Goal: Task Accomplishment & Management: Complete application form

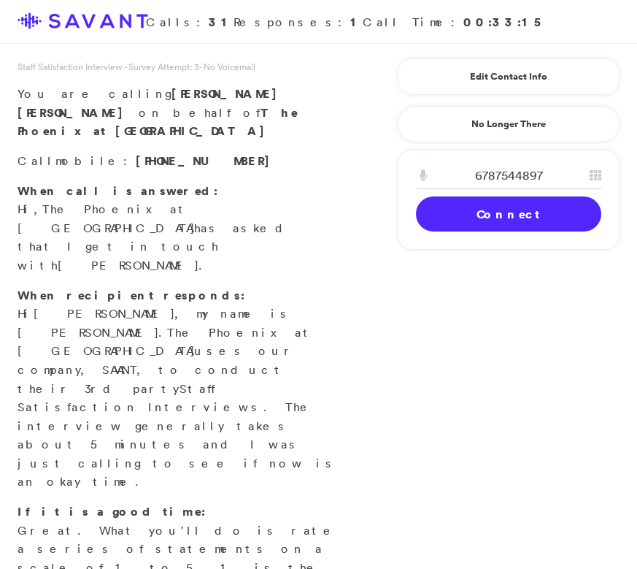
click at [521, 216] on link "Connect" at bounding box center [508, 213] width 185 height 35
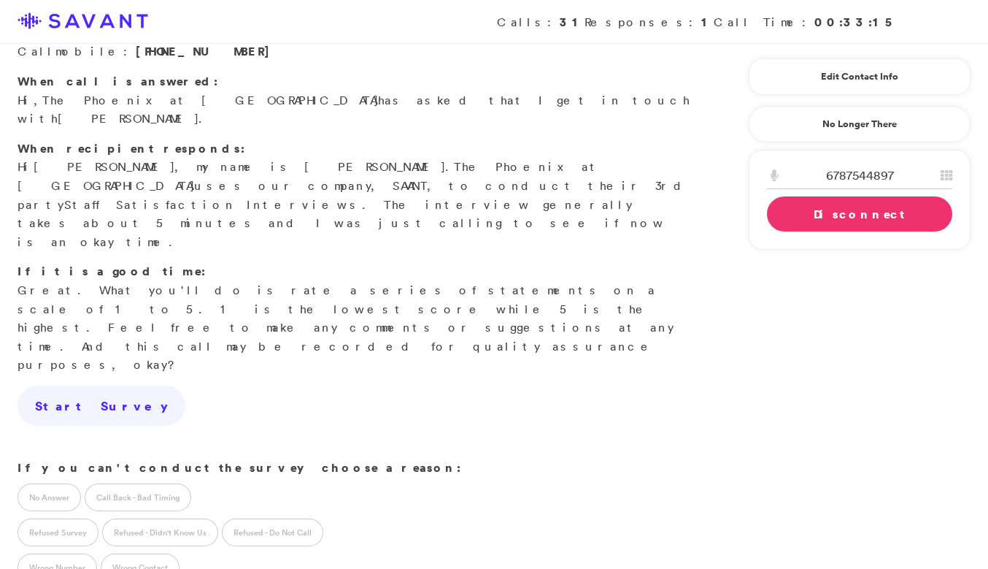
scroll to position [183, 0]
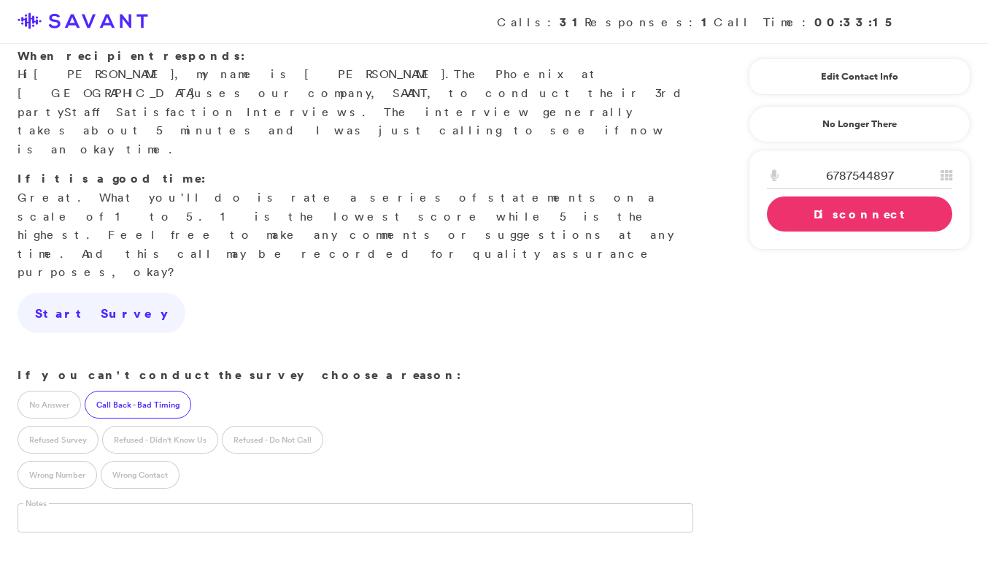
click at [154, 390] on label "Call Back - Bad Timing" at bounding box center [138, 404] width 107 height 28
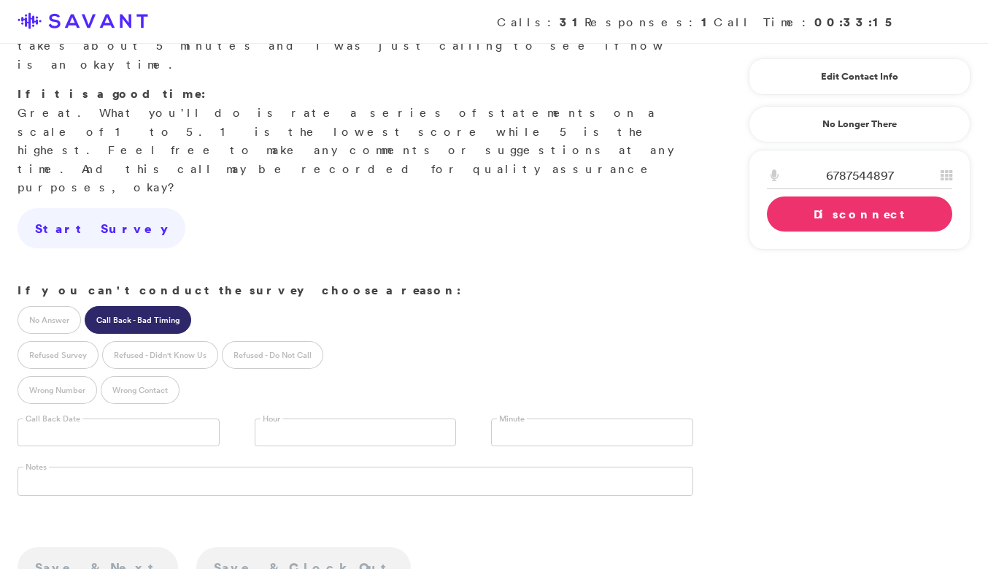
scroll to position [304, 0]
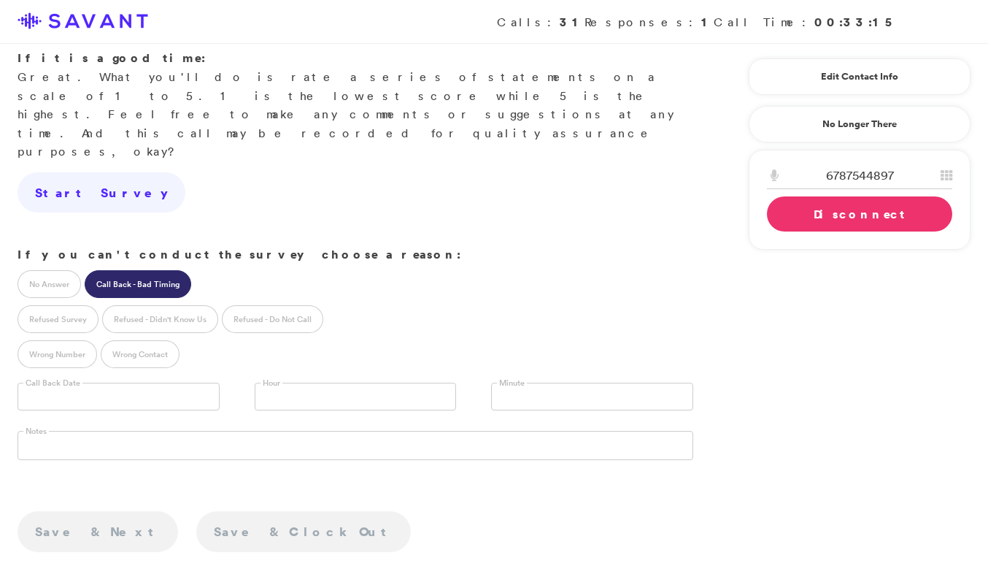
click at [115, 382] on input "text" at bounding box center [119, 396] width 202 height 28
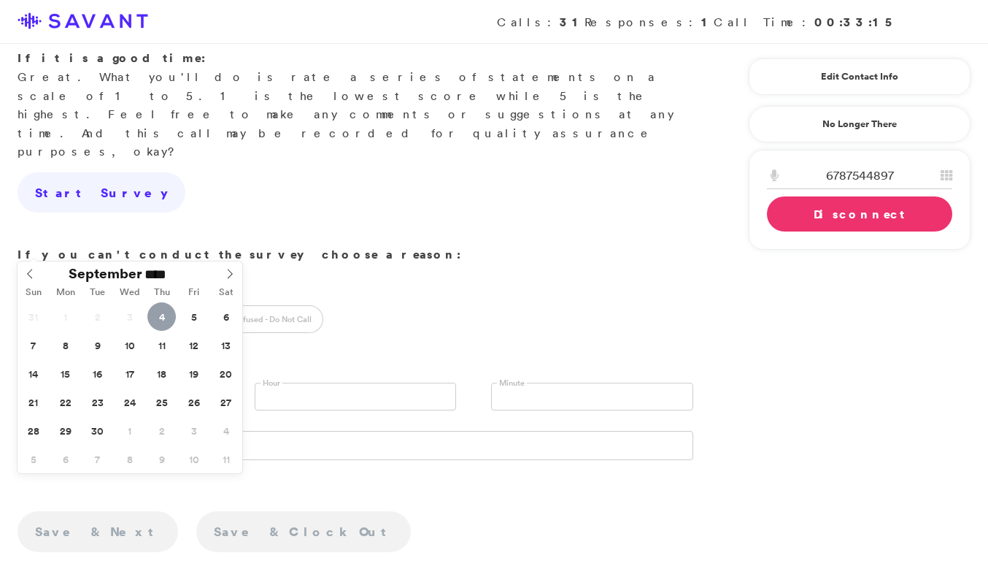
type input "**********"
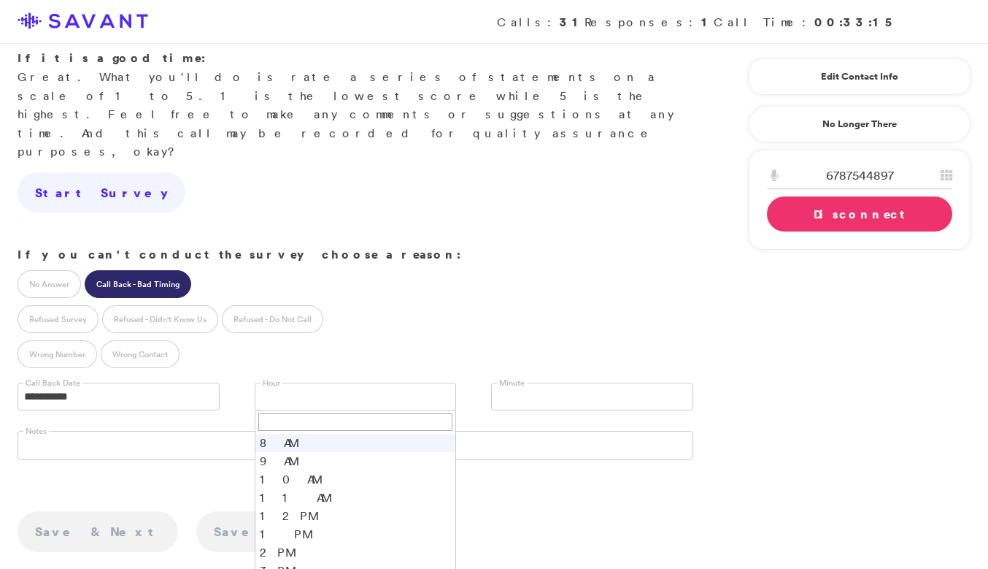
click at [310, 382] on link at bounding box center [356, 396] width 202 height 28
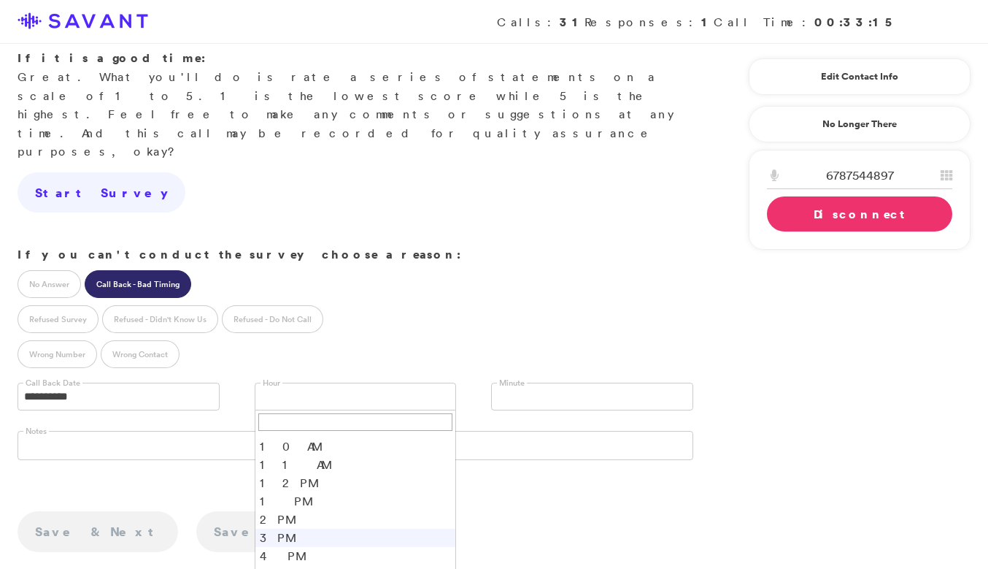
scroll to position [52, 0]
click at [292, 528] on li "4 PM" at bounding box center [355, 537] width 201 height 18
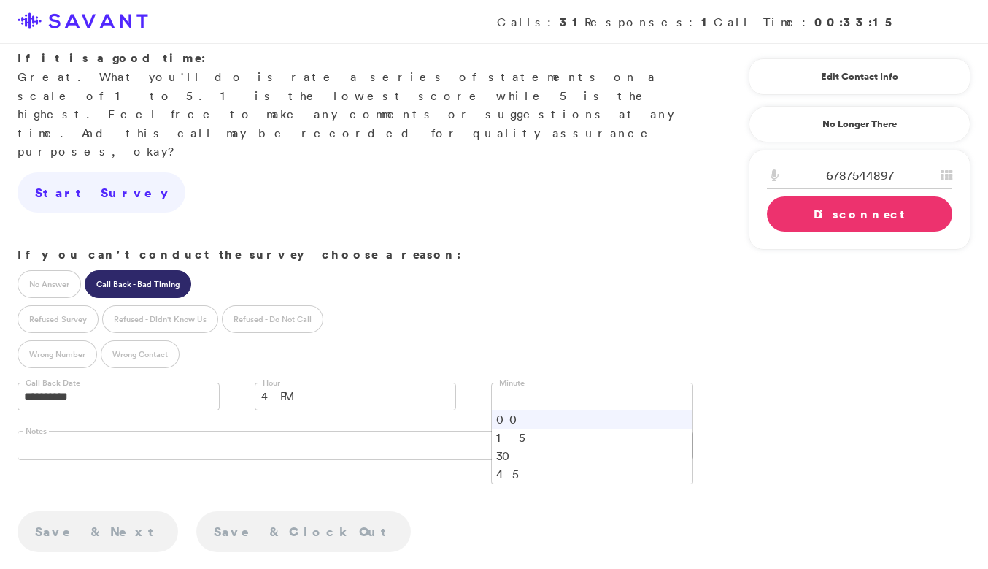
click at [578, 382] on link at bounding box center [592, 396] width 202 height 28
click at [547, 447] on li "30" at bounding box center [592, 456] width 201 height 18
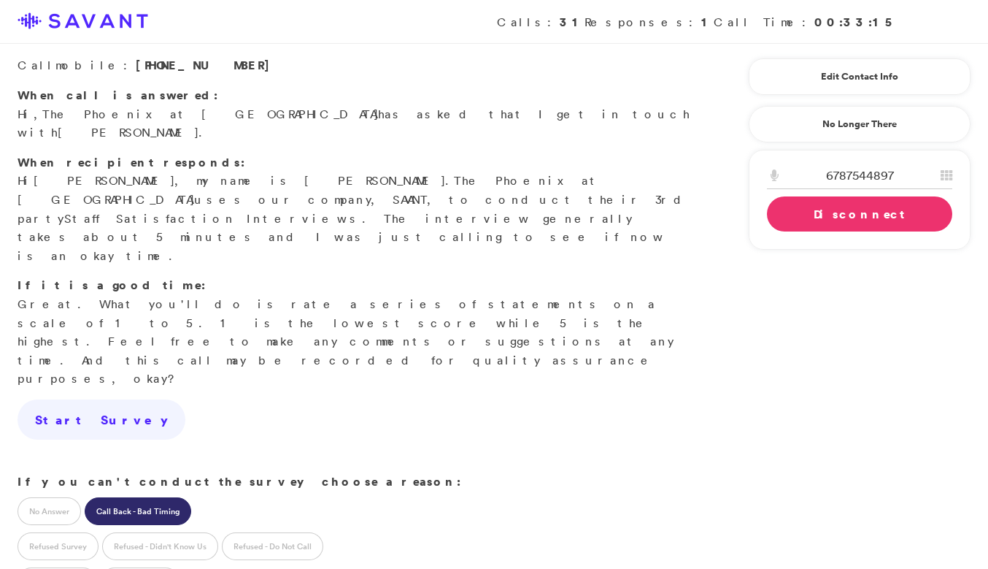
scroll to position [76, 0]
click at [636, 215] on link "Disconnect" at bounding box center [859, 213] width 185 height 35
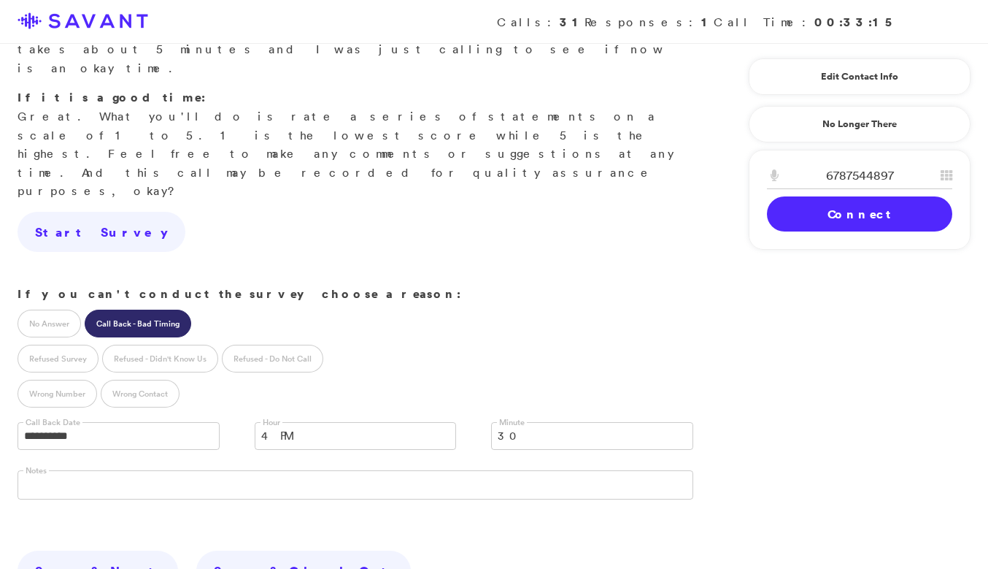
scroll to position [324, 0]
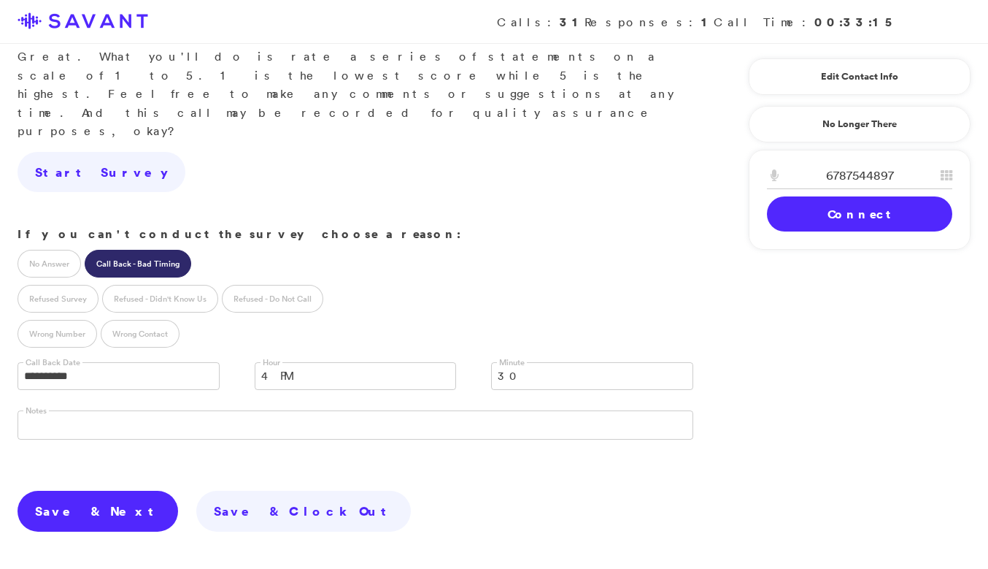
click at [95, 490] on link "Save & Next" at bounding box center [98, 510] width 161 height 41
